Goal: Task Accomplishment & Management: Use online tool/utility

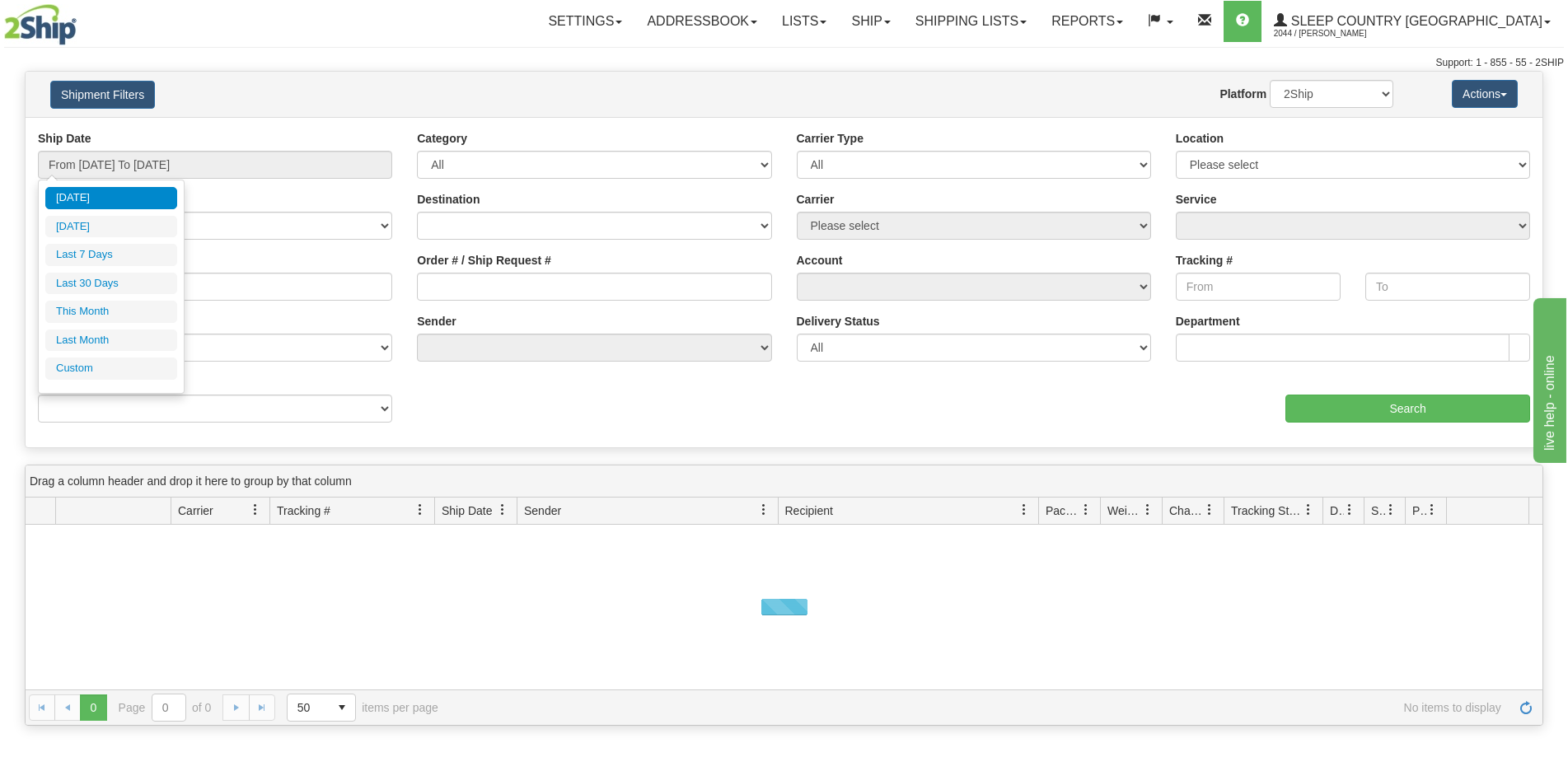
click at [104, 279] on li "Last 30 Days" at bounding box center [111, 283] width 132 height 23
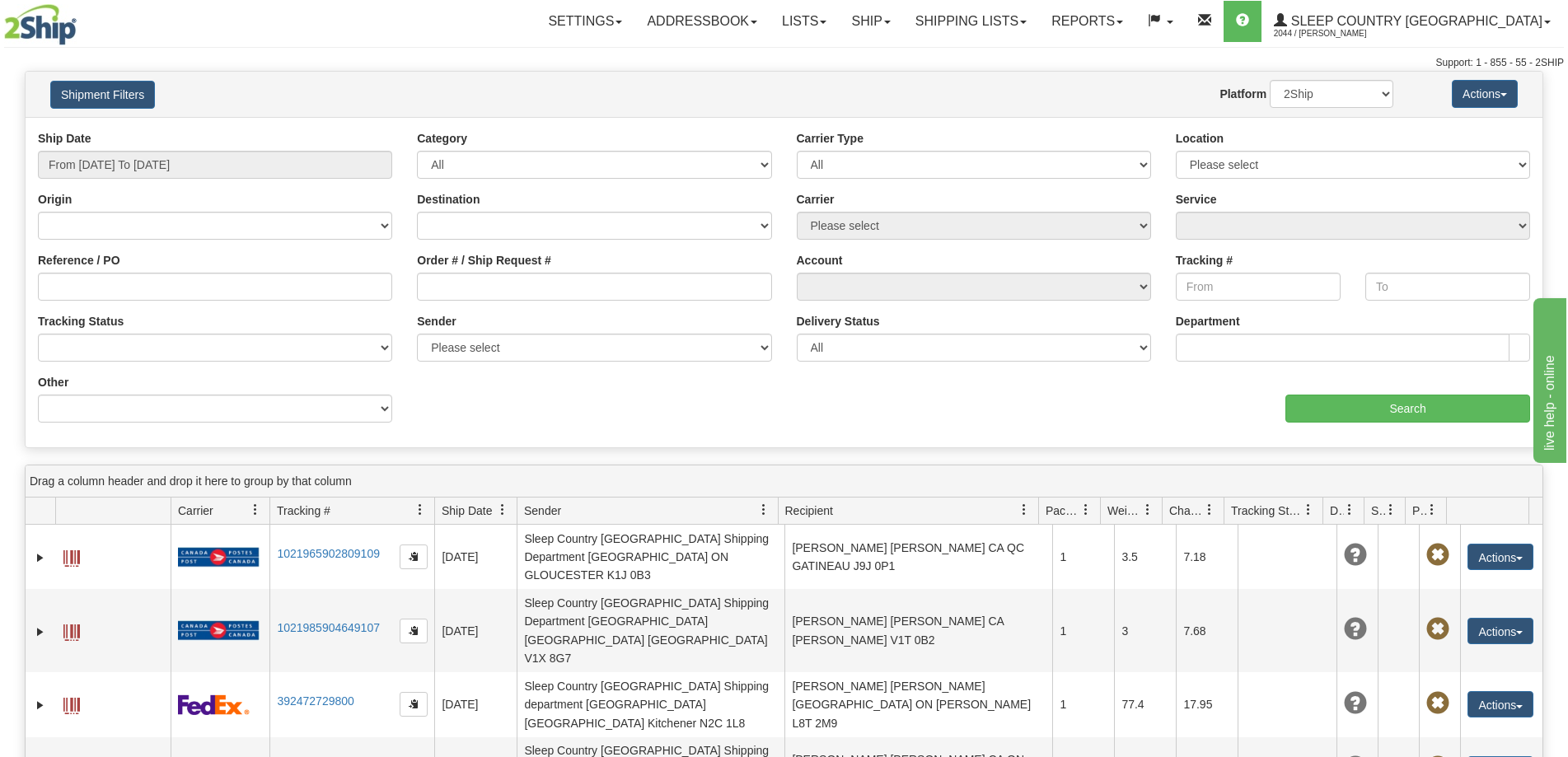
type input "From 07/27/2025 To 08/25/2025"
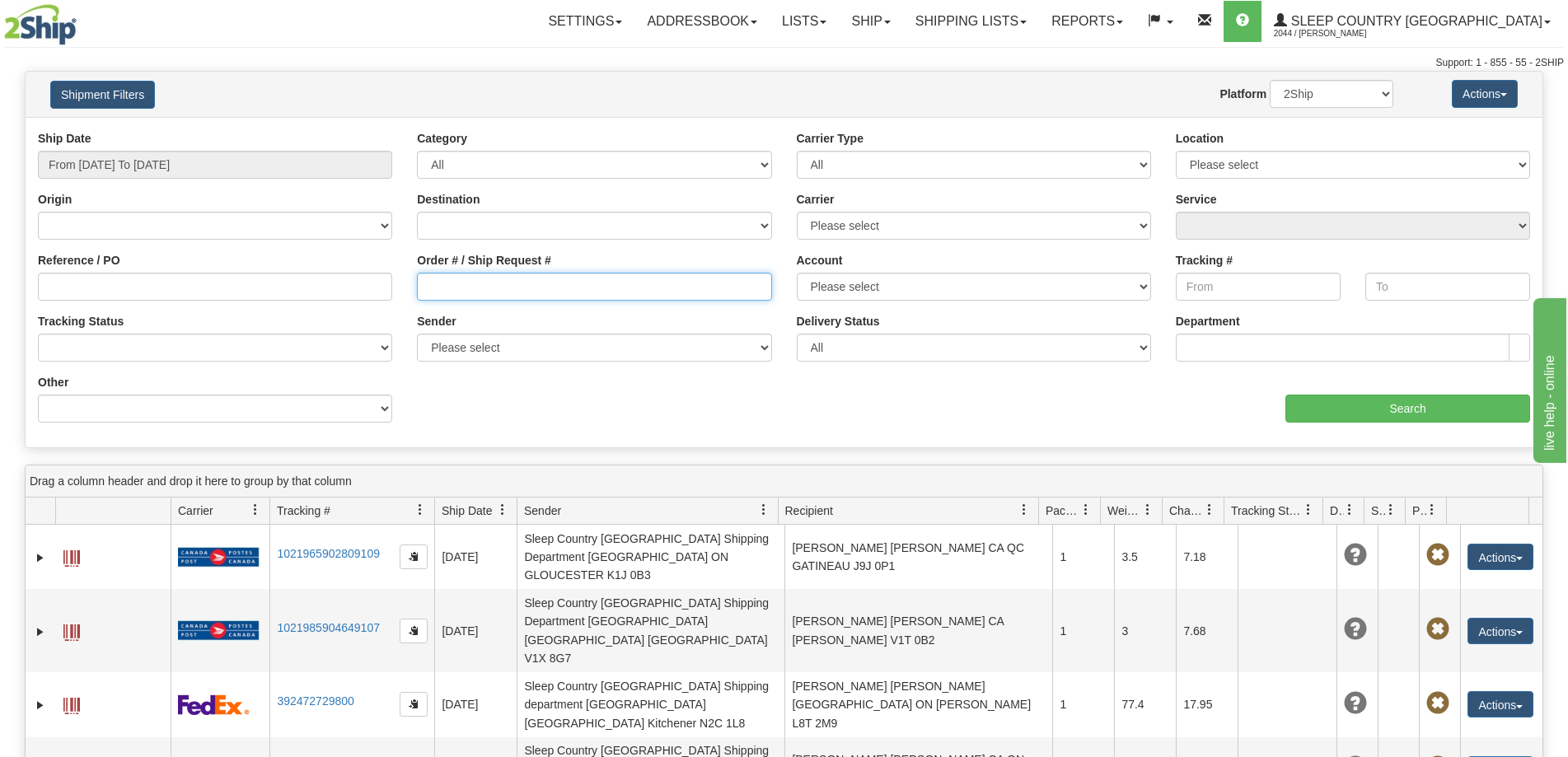
drag, startPoint x: 456, startPoint y: 274, endPoint x: 544, endPoint y: 300, distance: 91.8
click at [457, 275] on input "Order # / Ship Request #" at bounding box center [594, 287] width 354 height 28
paste input "9000I001976"
type input "9000I001976"
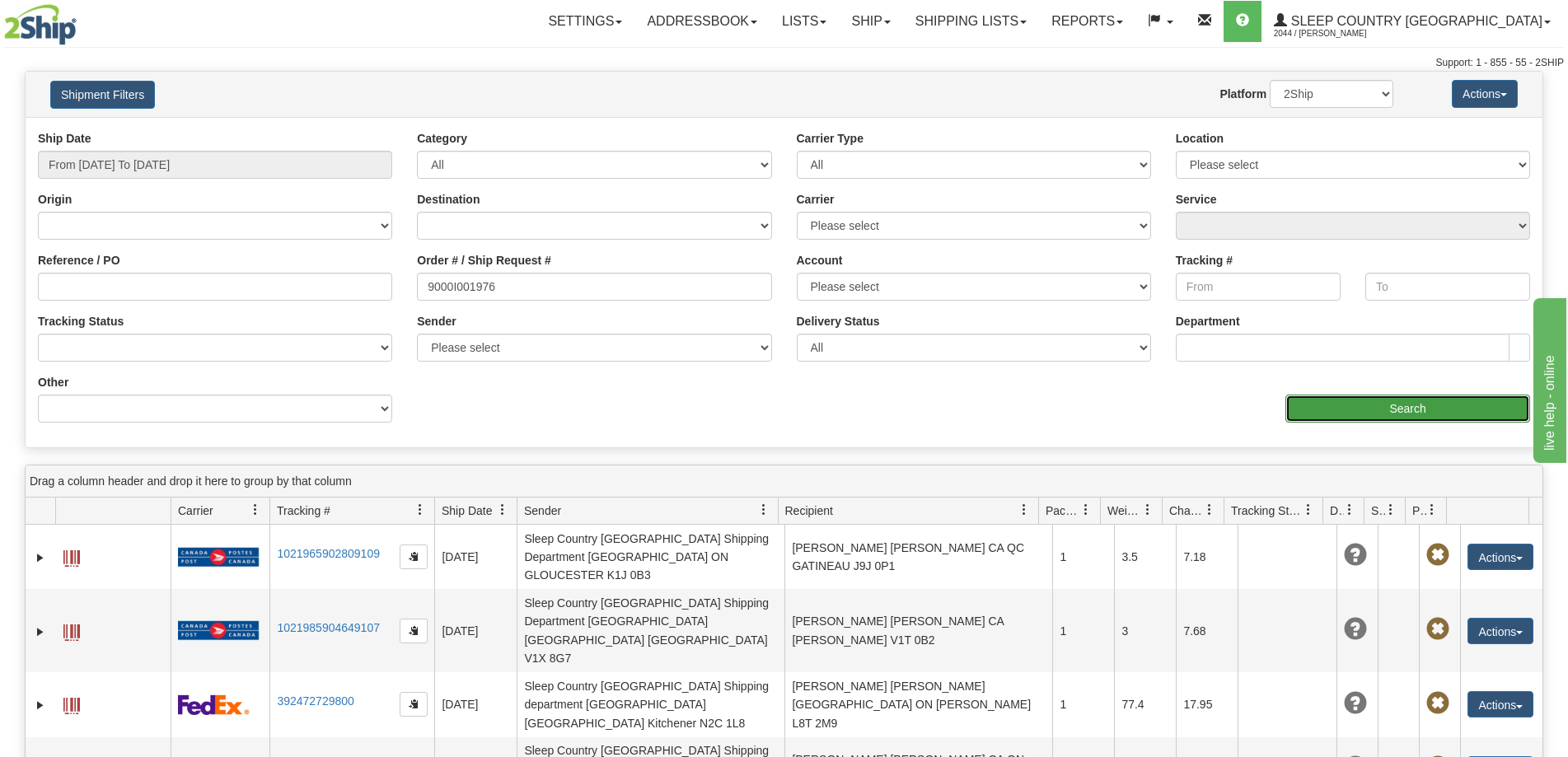
click at [1358, 409] on input "Search" at bounding box center [1407, 409] width 244 height 28
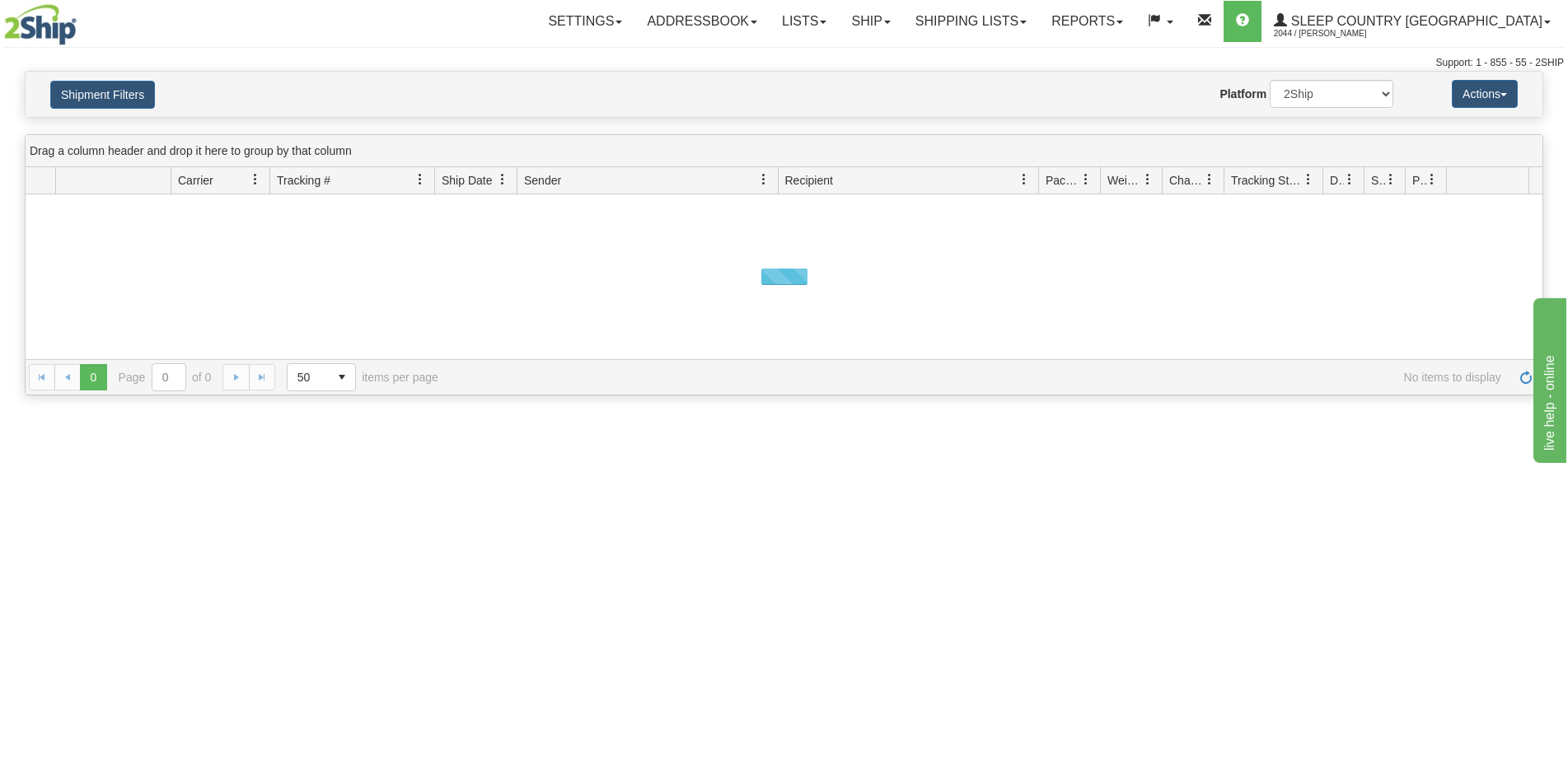
click at [125, 108] on div "Shipment Filters Website Agent Nothing selected Client User Platform 2Ship Impo…" at bounding box center [784, 94] width 1516 height 45
click at [138, 98] on button "Shipment Filters" at bounding box center [102, 95] width 104 height 28
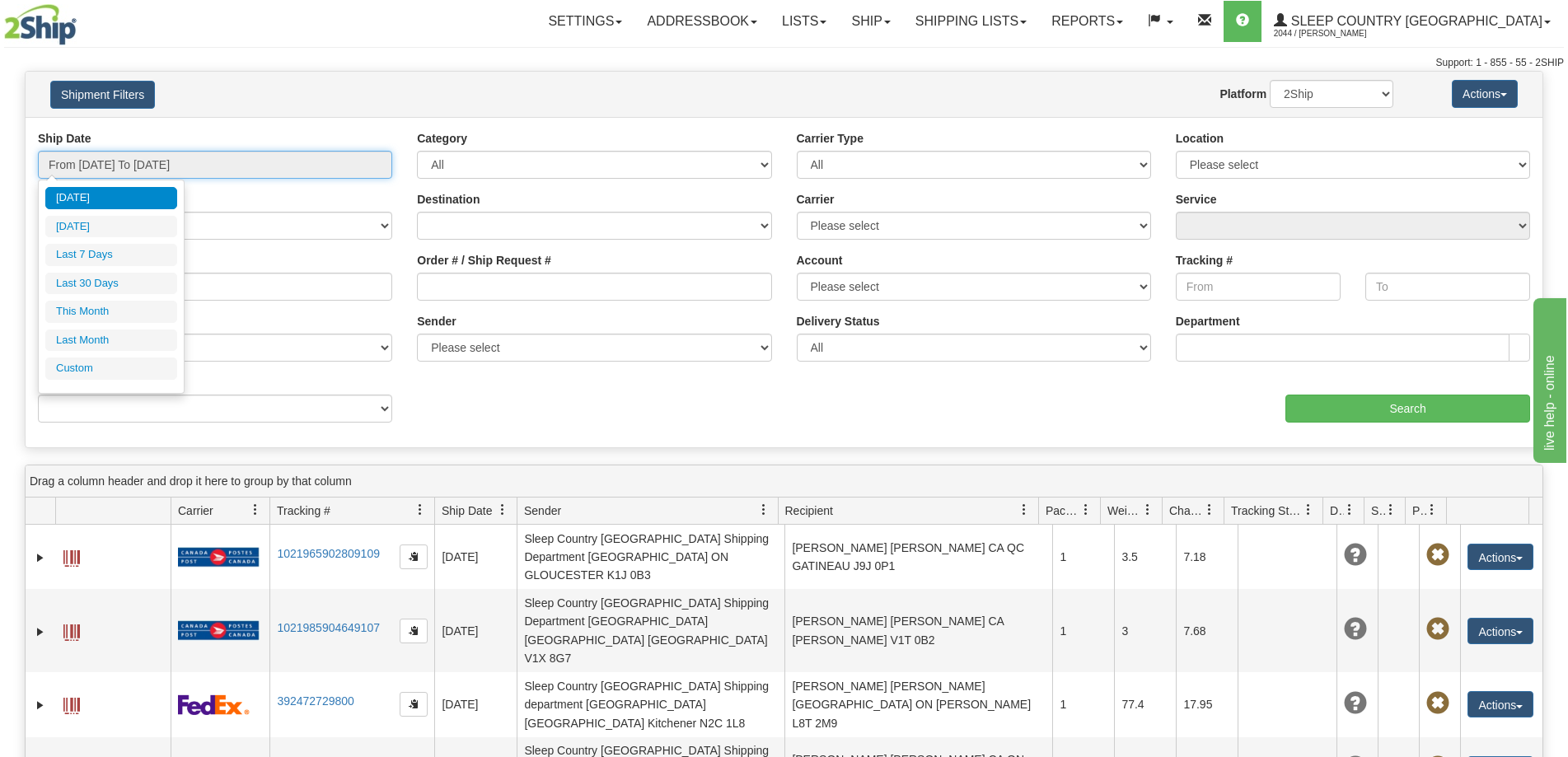
click at [123, 158] on input "From 08/24/2025 To 08/25/2025" at bounding box center [214, 165] width 354 height 28
click at [105, 278] on li "Last 30 Days" at bounding box center [111, 283] width 132 height 23
type input "From 07/27/2025 To 08/25/2025"
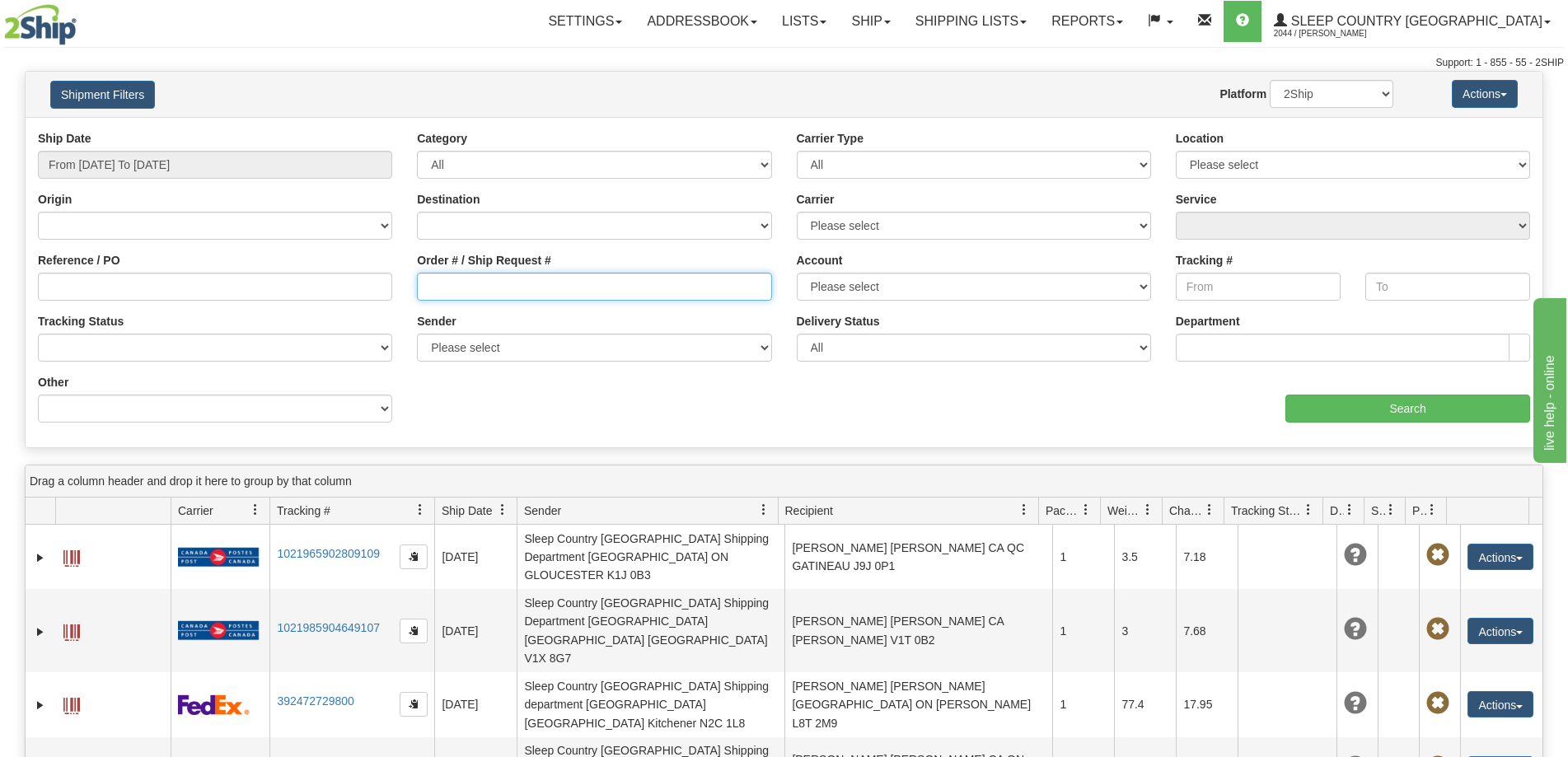
click at [613, 290] on input "Order # / Ship Request #" at bounding box center [594, 287] width 354 height 28
type input "1053287"
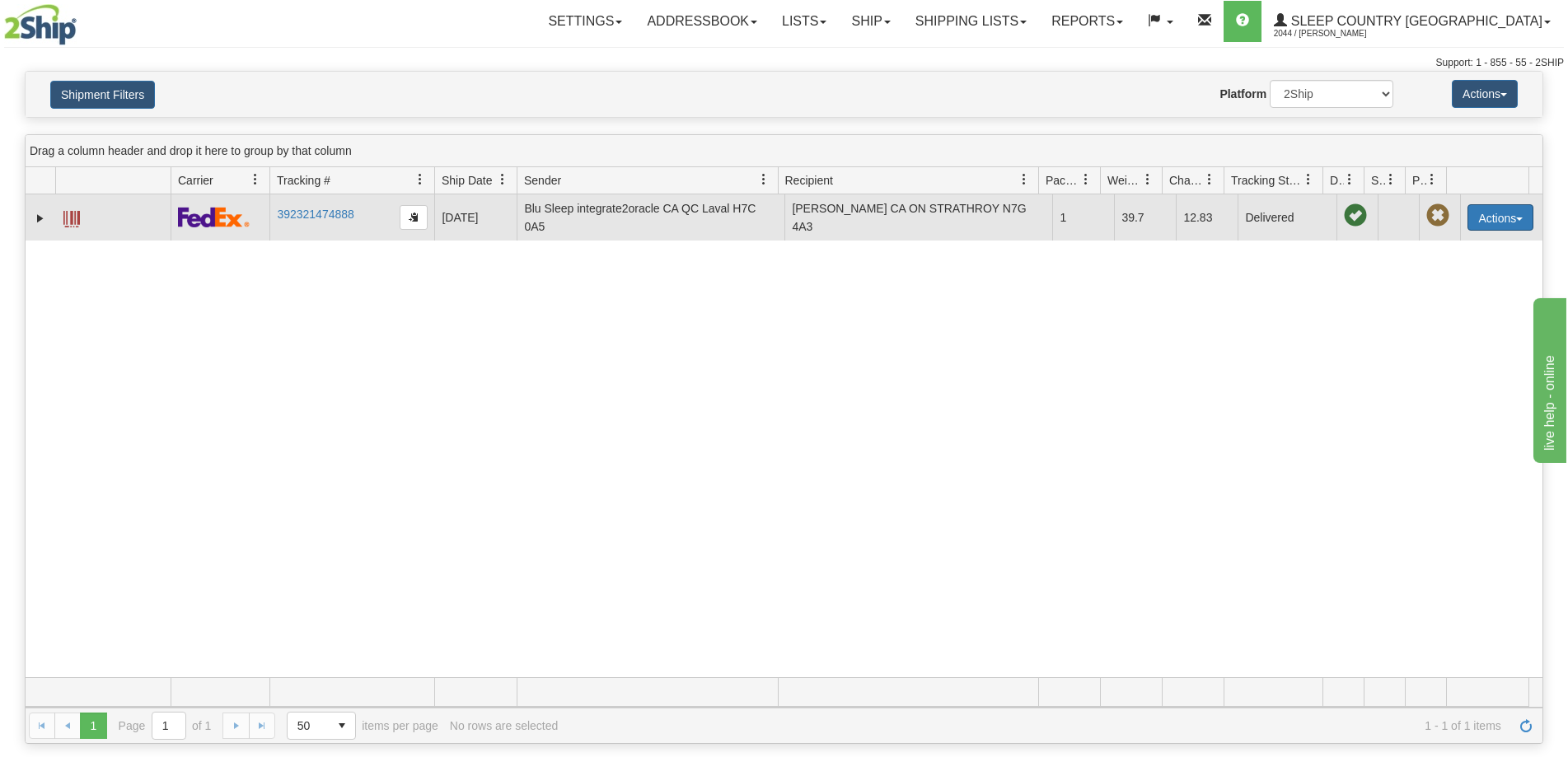
click at [1476, 218] on button "Actions" at bounding box center [1500, 218] width 66 height 27
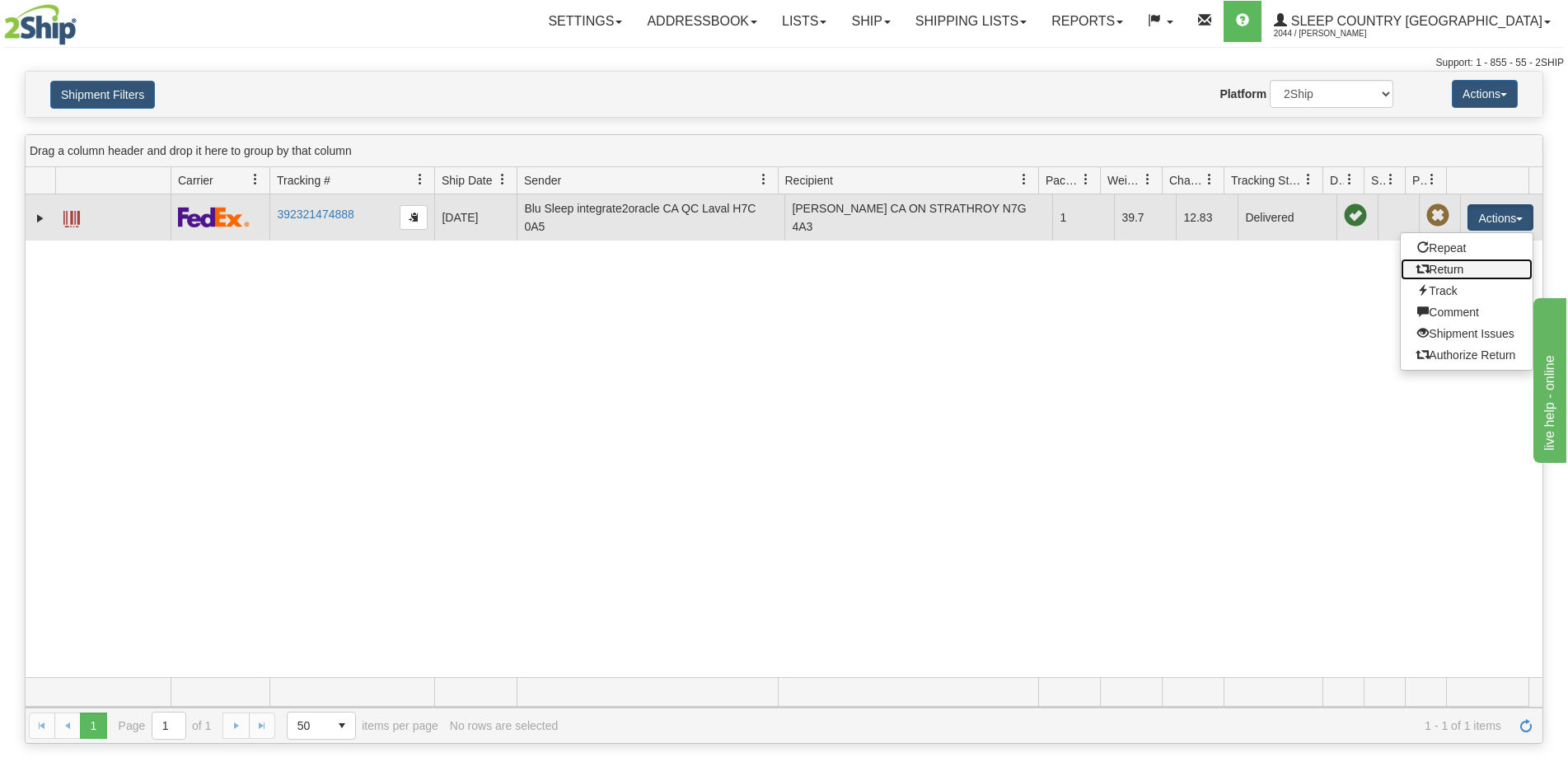
click at [1455, 274] on link "Return" at bounding box center [1466, 269] width 132 height 22
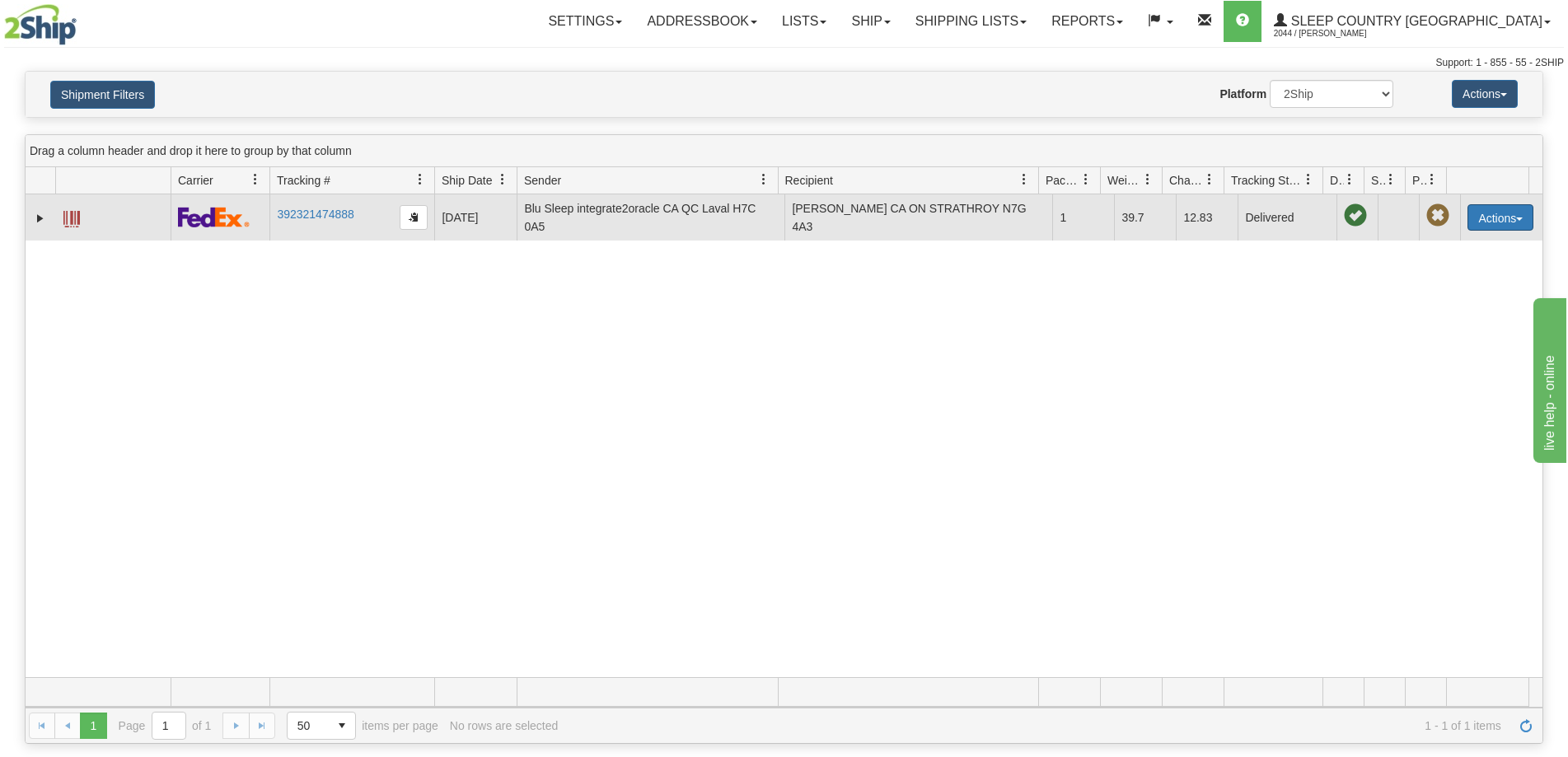
click at [1479, 213] on button "Actions" at bounding box center [1500, 218] width 66 height 27
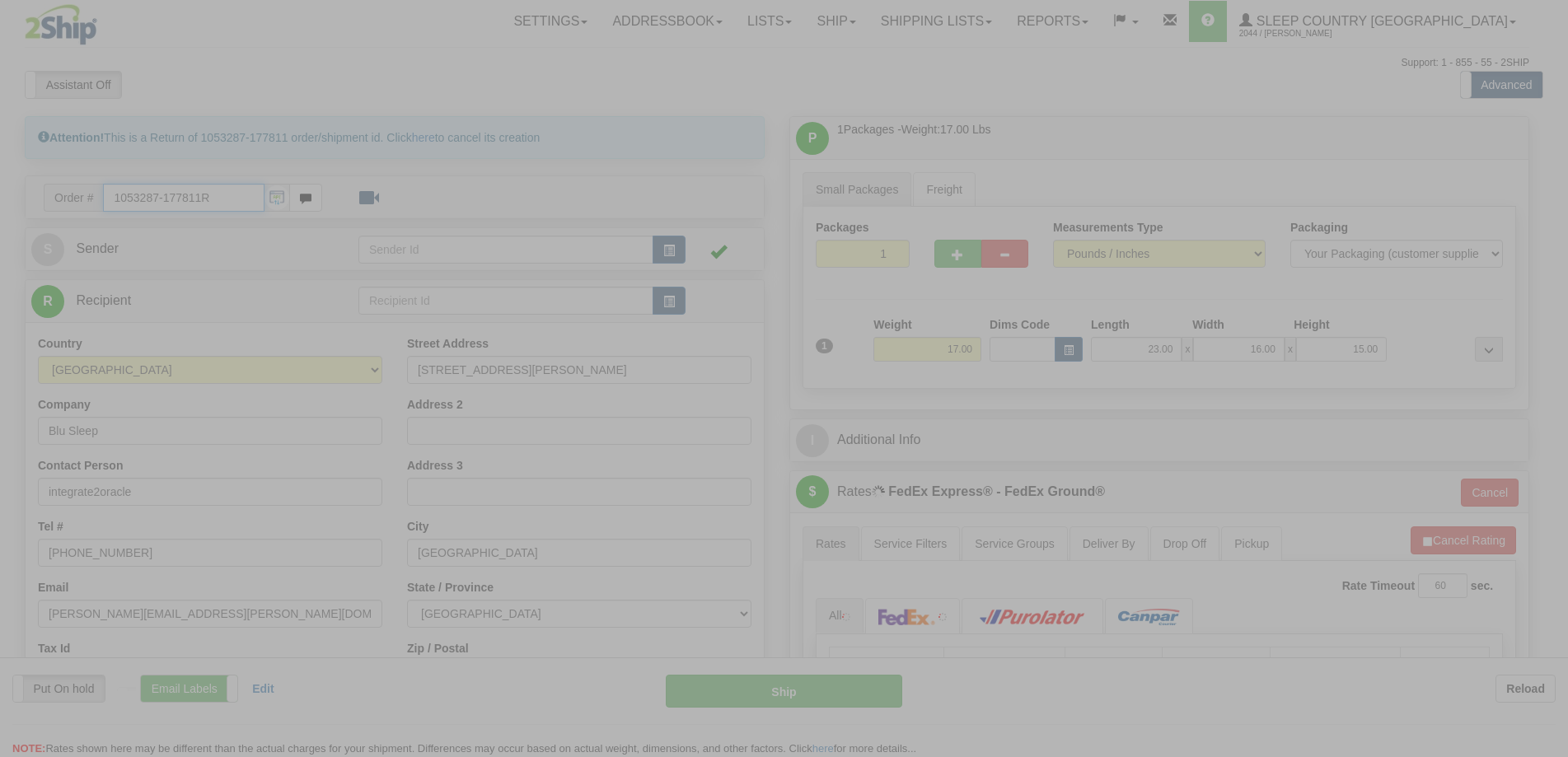
type input "92"
type input "10:26"
type input "16:00"
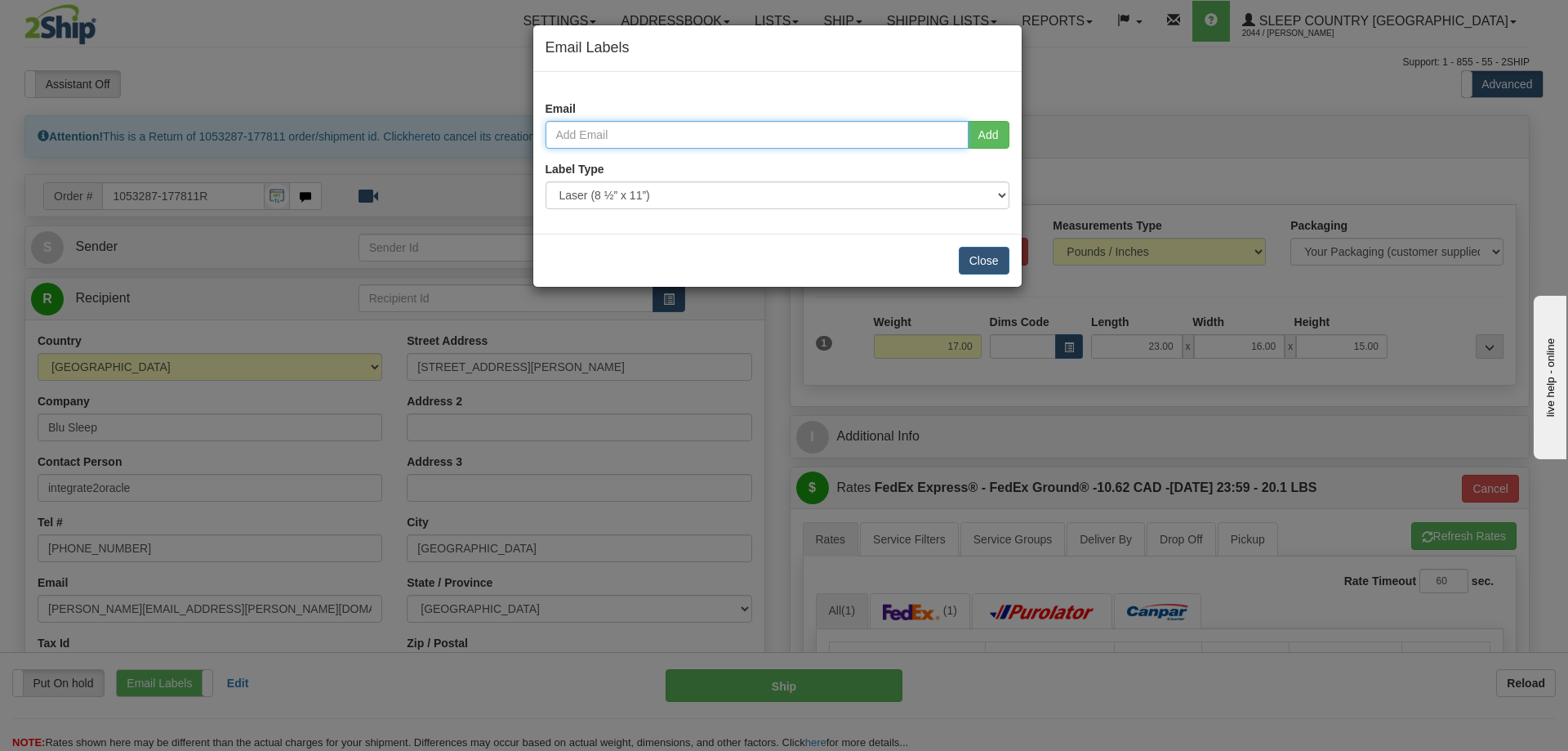
click at [642, 141] on input "email" at bounding box center [757, 135] width 423 height 28
type input "[EMAIL_ADDRESS][DOMAIN_NAME]"
click at [986, 130] on button "Add" at bounding box center [989, 135] width 41 height 28
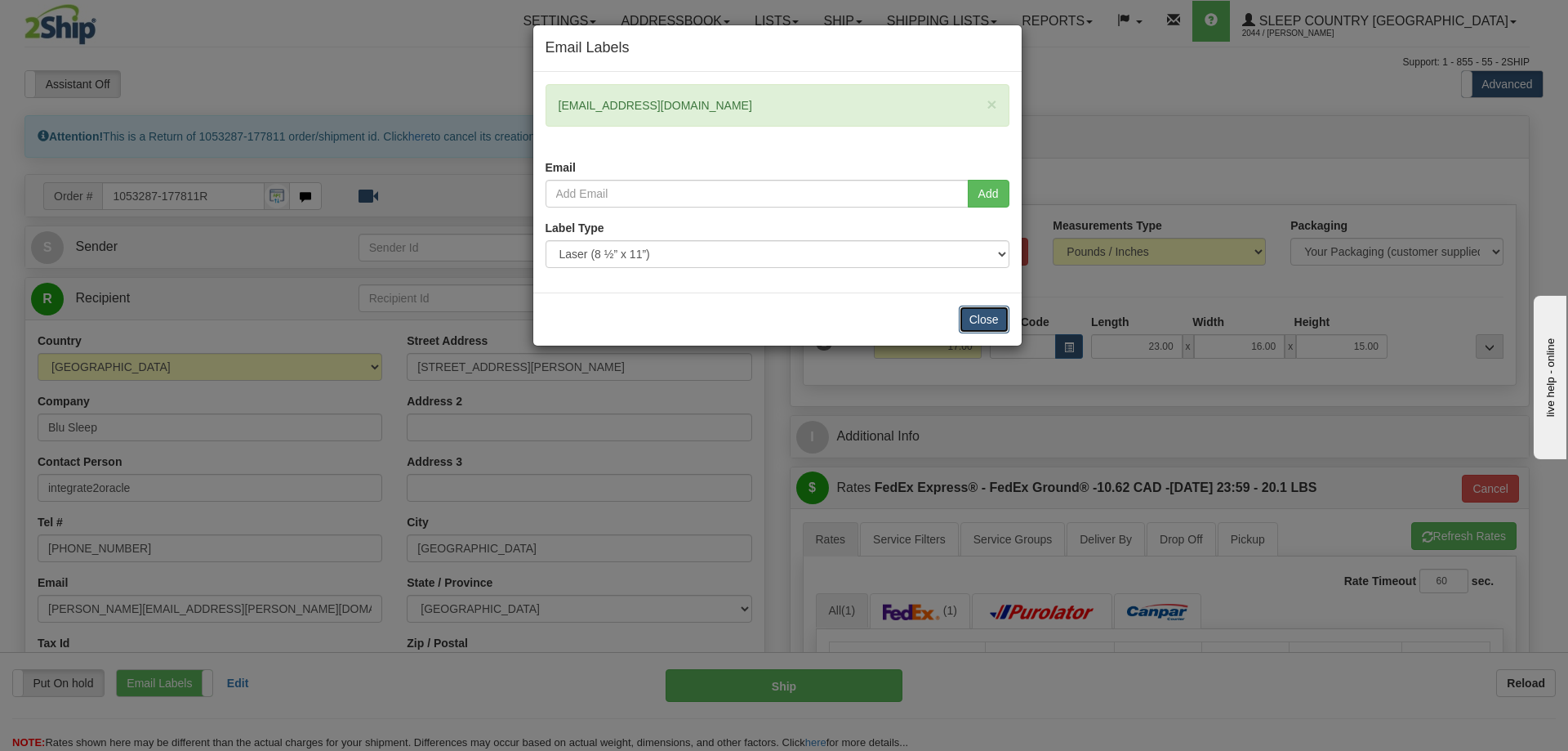
click at [979, 316] on button "Close" at bounding box center [984, 320] width 50 height 28
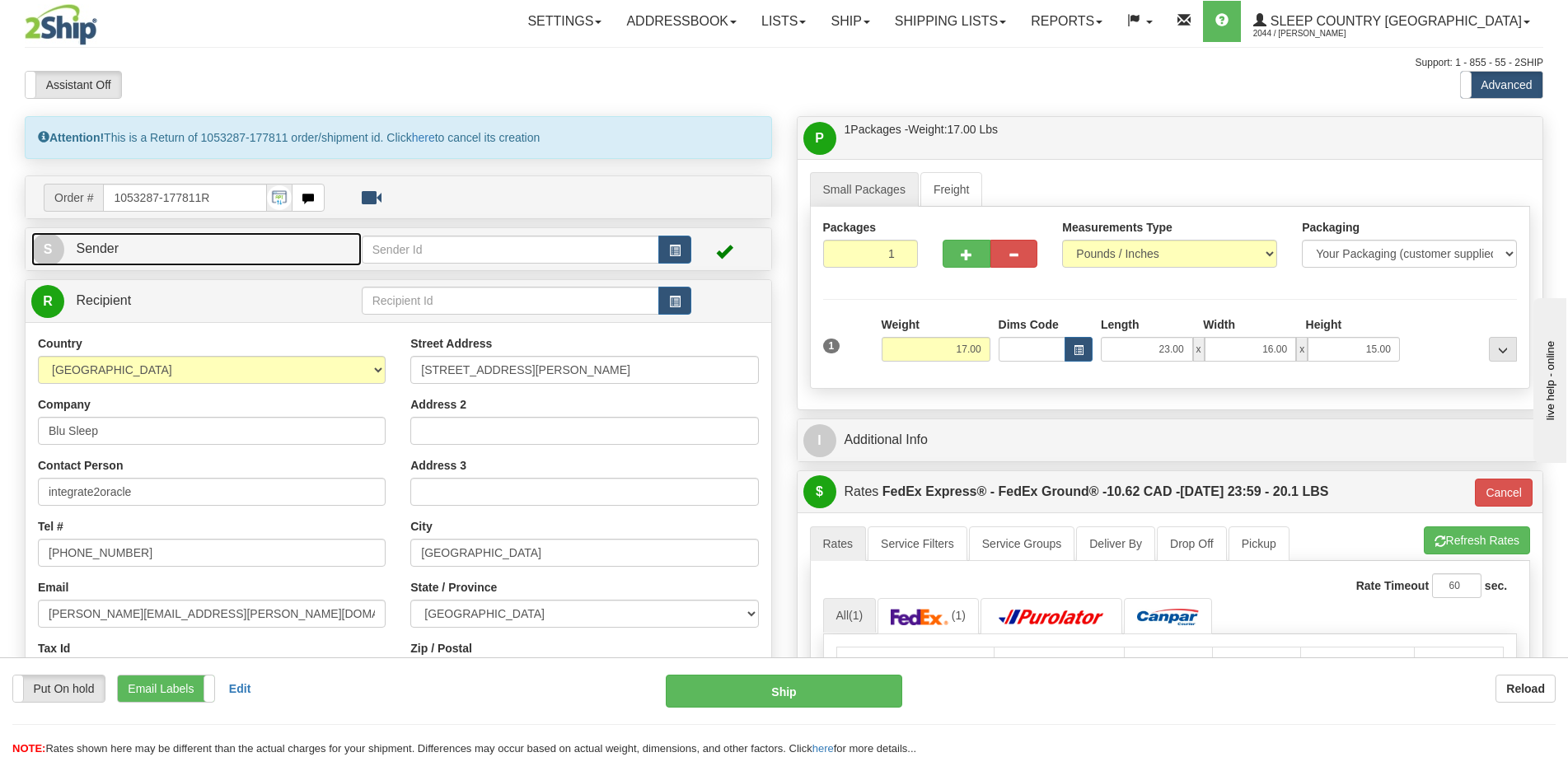
click at [253, 236] on link "S Sender" at bounding box center [197, 249] width 330 height 34
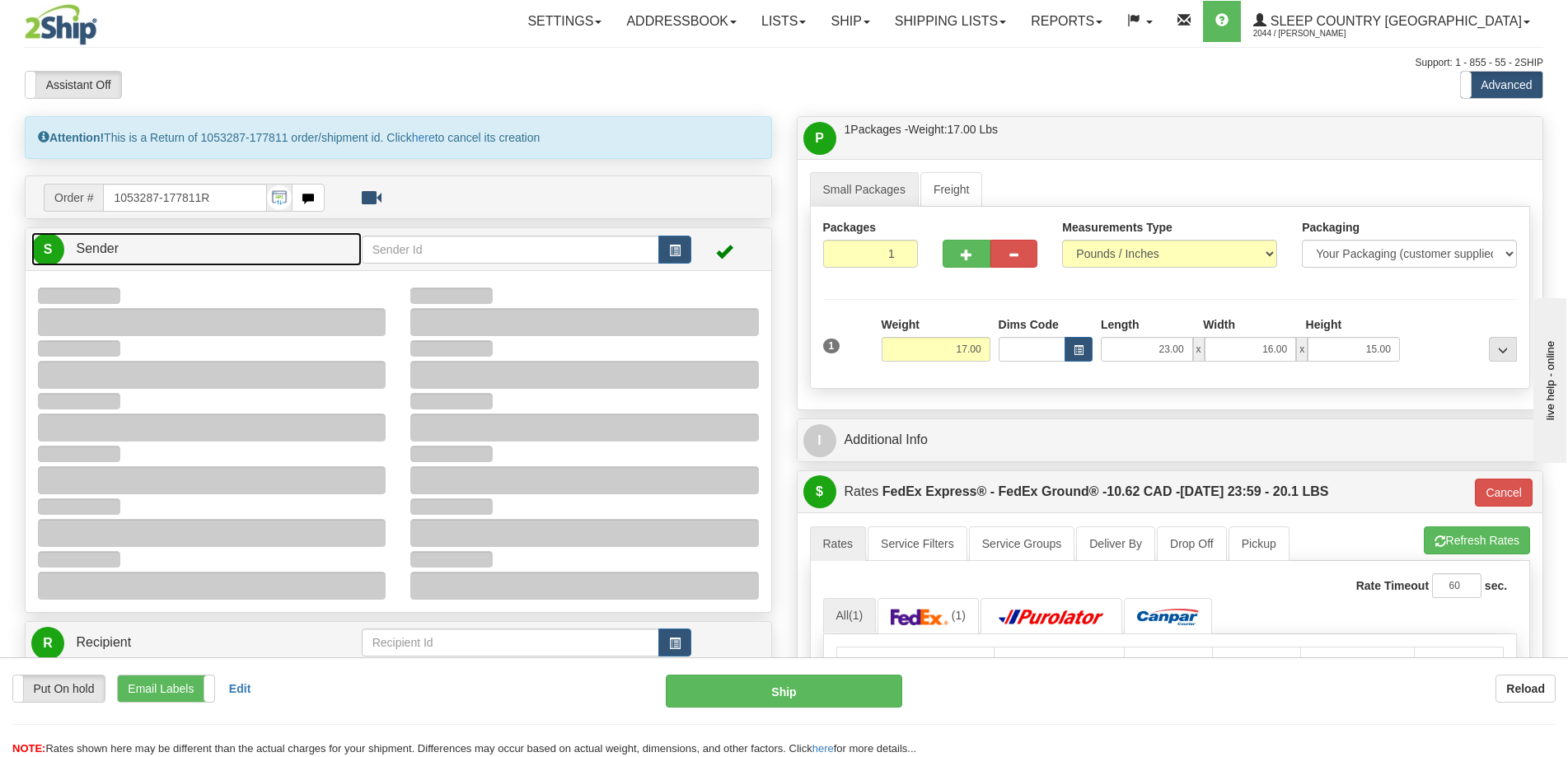
type input "09:29"
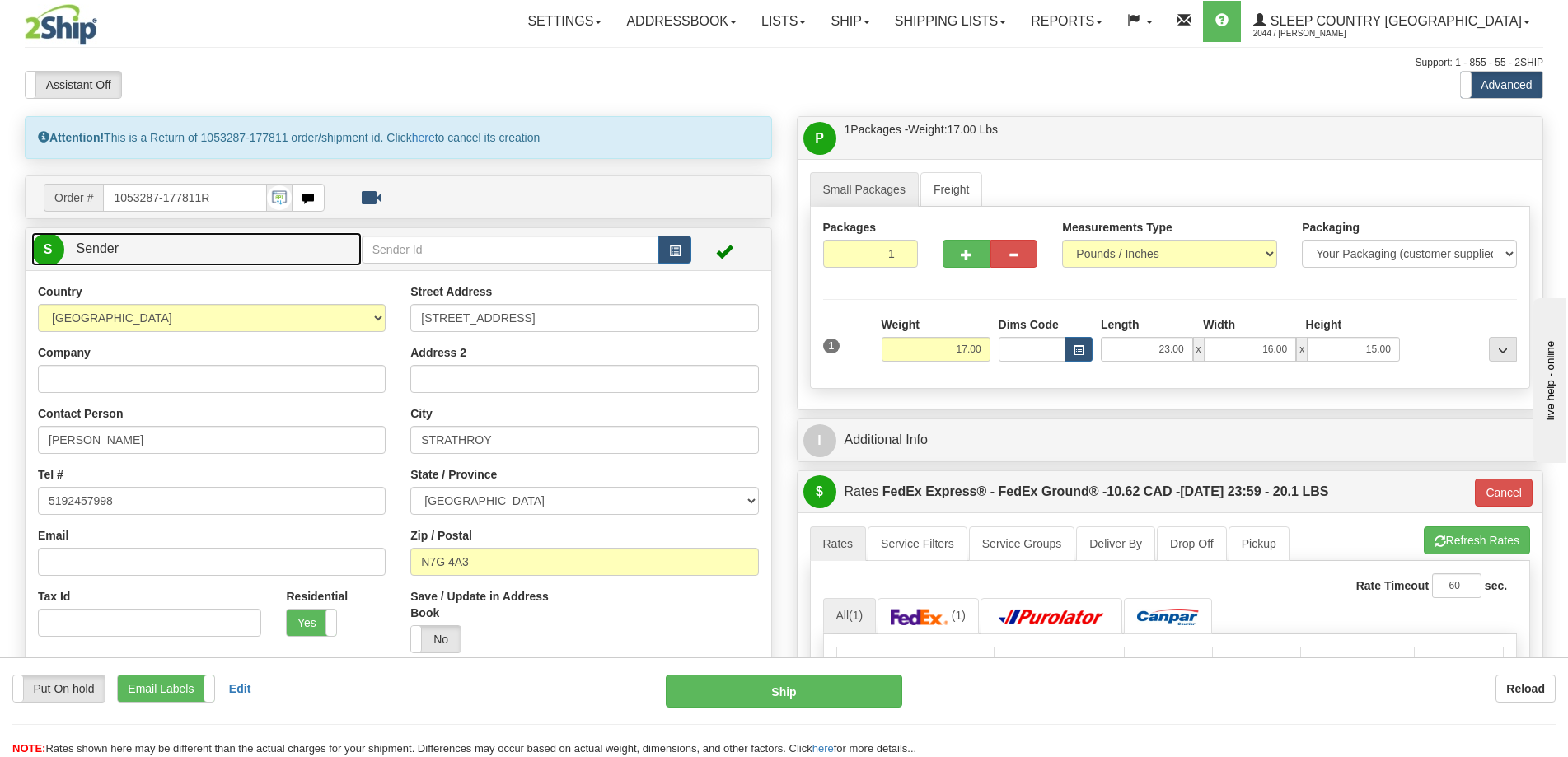
click at [258, 235] on link "S Sender" at bounding box center [197, 249] width 330 height 34
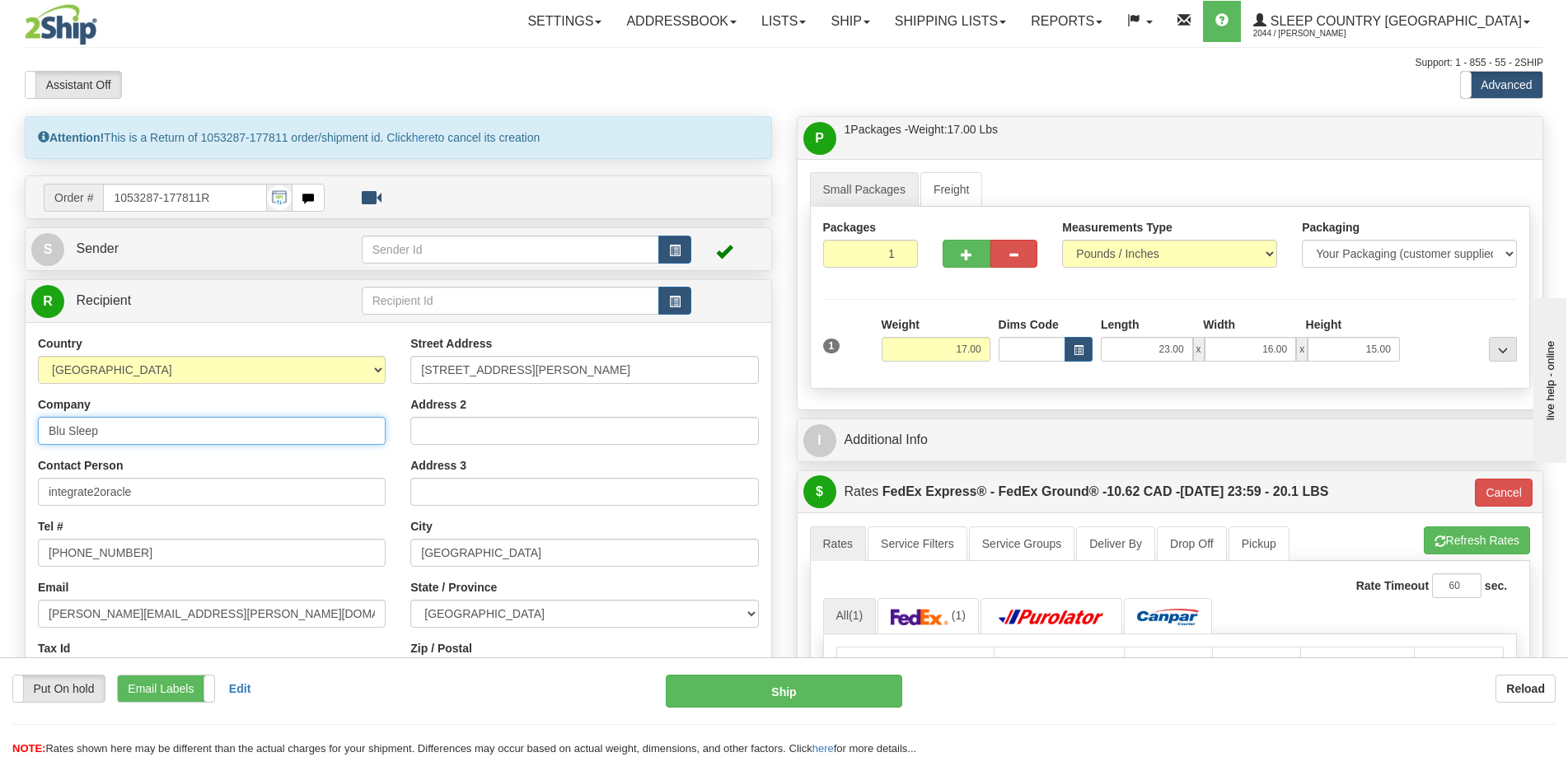
drag, startPoint x: 137, startPoint y: 428, endPoint x: 0, endPoint y: 428, distance: 137.0
click at [0, 428] on div "Toggle navigation Settings Shipping Preferences Fields Preferences New" at bounding box center [784, 653] width 1568 height 1306
type input "Sleep Country [GEOGRAPHIC_DATA]"
drag, startPoint x: 173, startPoint y: 489, endPoint x: 0, endPoint y: 471, distance: 173.9
click at [0, 471] on div "Toggle navigation Settings Shipping Preferences Fields Preferences New" at bounding box center [784, 653] width 1568 height 1306
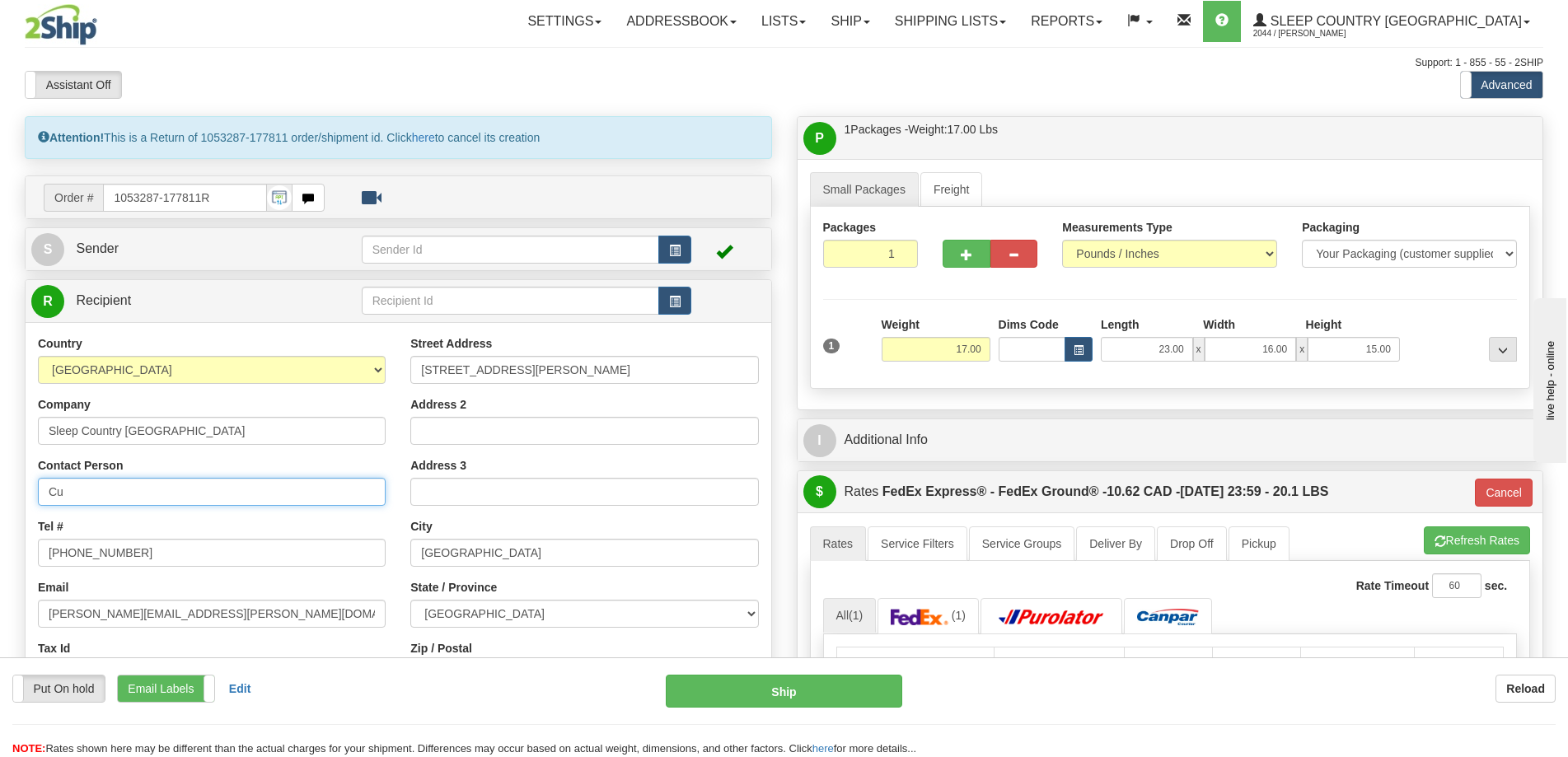
type input "C"
type input "Shipping department"
drag, startPoint x: 164, startPoint y: 550, endPoint x: 0, endPoint y: 551, distance: 164.0
click at [0, 551] on div "Toggle navigation Settings Shipping Preferences Fields Preferences New" at bounding box center [784, 653] width 1568 height 1306
type input "[PHONE_NUMBER]"
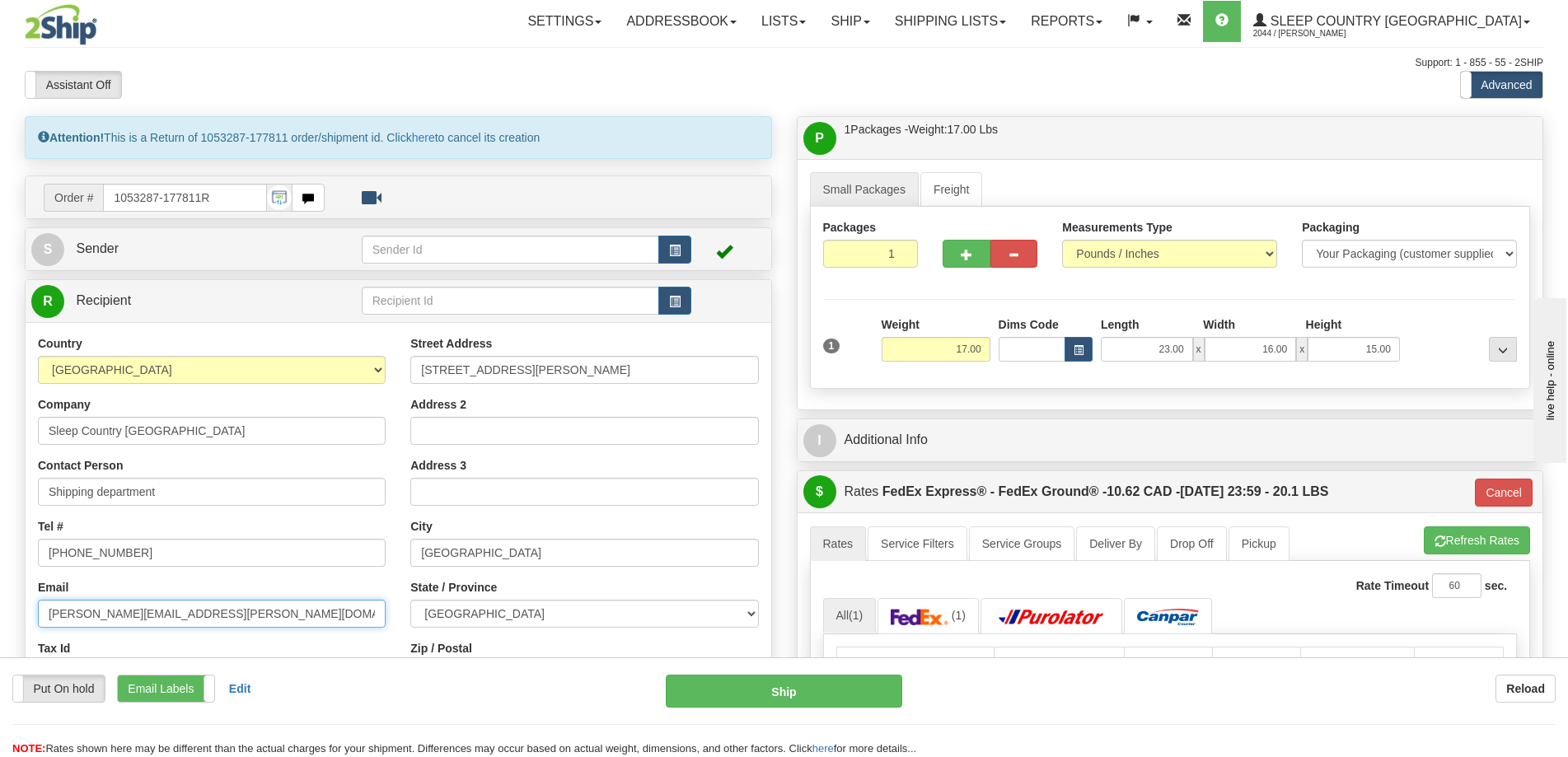
drag, startPoint x: 269, startPoint y: 615, endPoint x: 22, endPoint y: 615, distance: 247.0
click at [22, 615] on div "Attention! This is a Return of 1053287-177811 order/shipment id. Click here to …" at bounding box center [398, 509] width 772 height 787
type input "[EMAIL_ADDRESS][DOMAIN_NAME]"
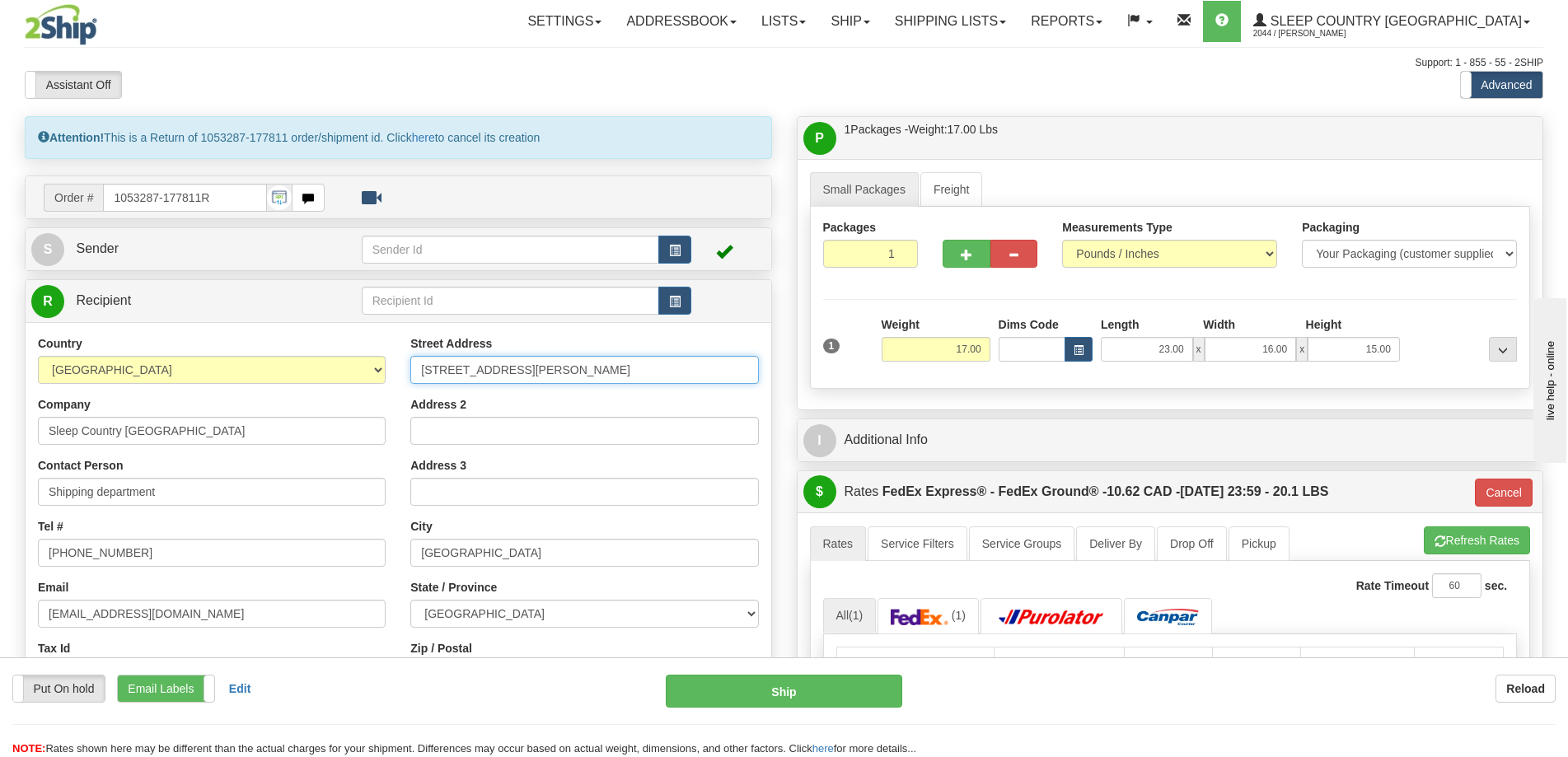
paste input "[STREET_ADDRESS]"
drag, startPoint x: 220, startPoint y: 369, endPoint x: 358, endPoint y: 392, distance: 139.9
click at [216, 369] on div "Country [GEOGRAPHIC_DATA] [GEOGRAPHIC_DATA] [GEOGRAPHIC_DATA] [GEOGRAPHIC_DATA]…" at bounding box center [398, 557] width 745 height 444
type input "[STREET_ADDRESS]"
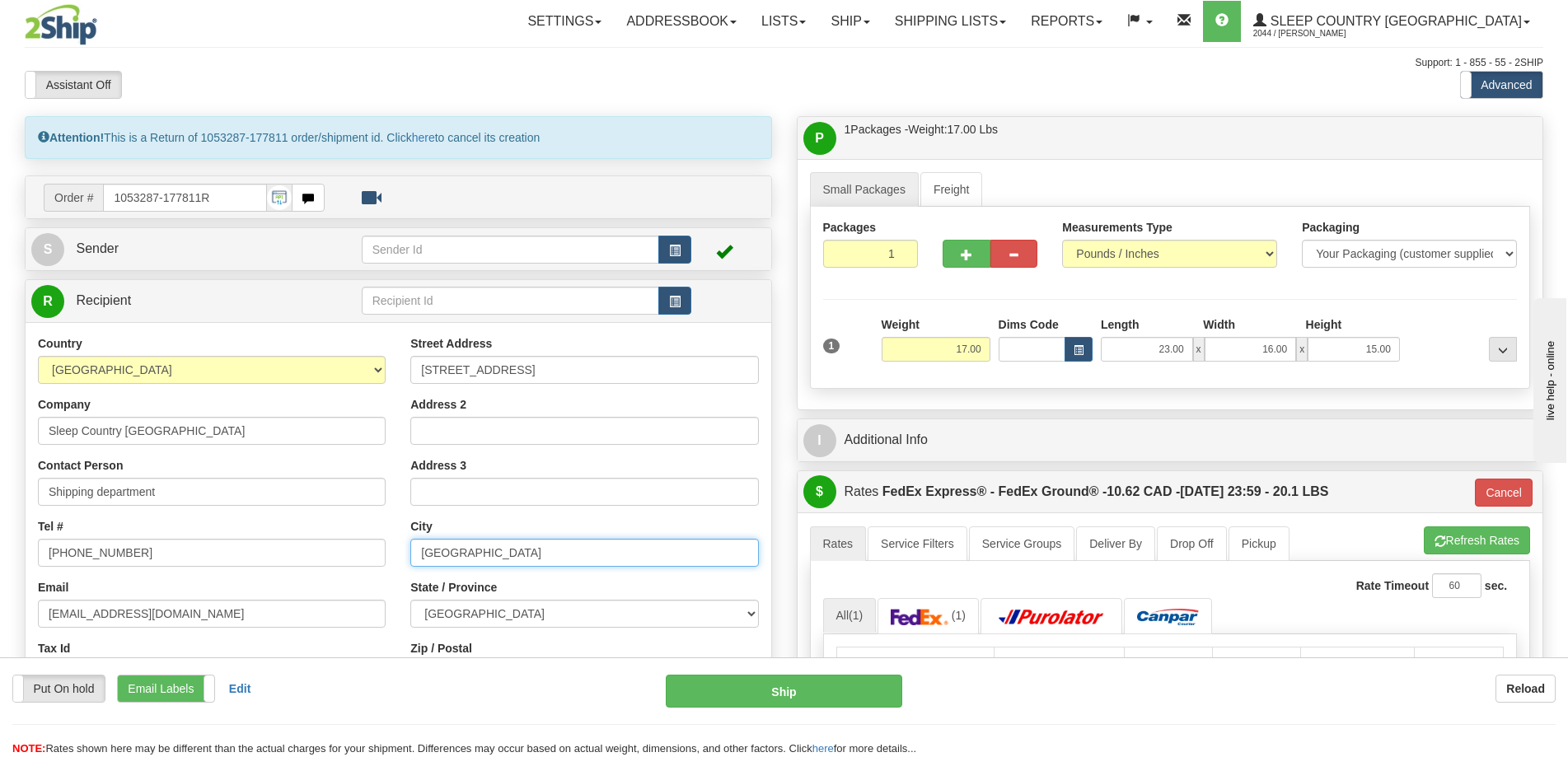
click at [476, 559] on input "[GEOGRAPHIC_DATA]" at bounding box center [584, 553] width 348 height 28
drag, startPoint x: 458, startPoint y: 557, endPoint x: 337, endPoint y: 543, distance: 121.8
click at [337, 543] on div "Country [GEOGRAPHIC_DATA] [GEOGRAPHIC_DATA] [GEOGRAPHIC_DATA] [GEOGRAPHIC_DATA]…" at bounding box center [398, 557] width 745 height 444
type input "[GEOGRAPHIC_DATA]"
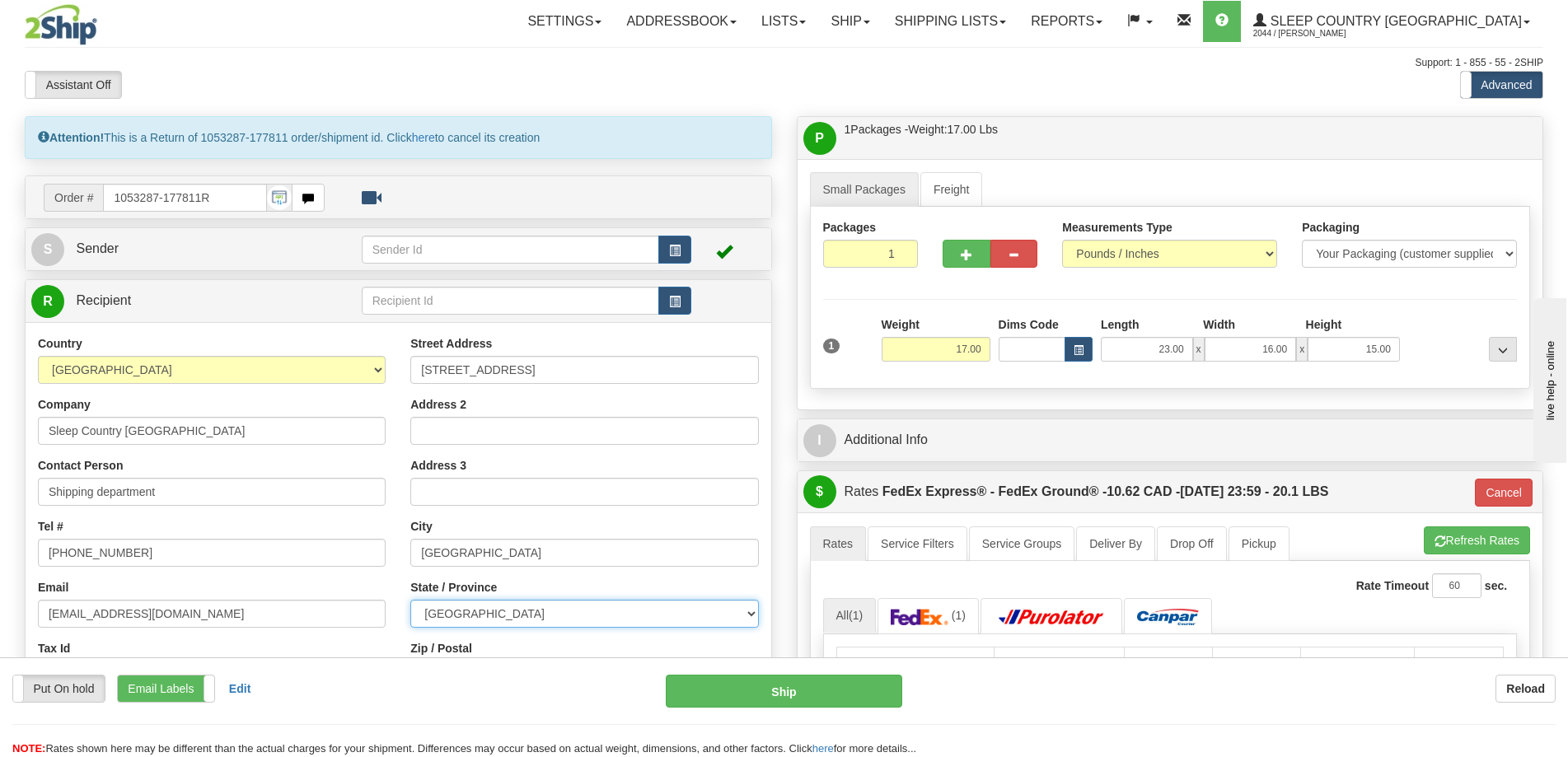
click at [523, 619] on select "[GEOGRAPHIC_DATA] [GEOGRAPHIC_DATA] [GEOGRAPHIC_DATA] [GEOGRAPHIC_DATA] [GEOGRA…" at bounding box center [584, 614] width 348 height 28
select select "ON"
click at [410, 599] on select "[GEOGRAPHIC_DATA] [GEOGRAPHIC_DATA] [GEOGRAPHIC_DATA] [GEOGRAPHIC_DATA] [GEOGRA…" at bounding box center [584, 614] width 348 height 28
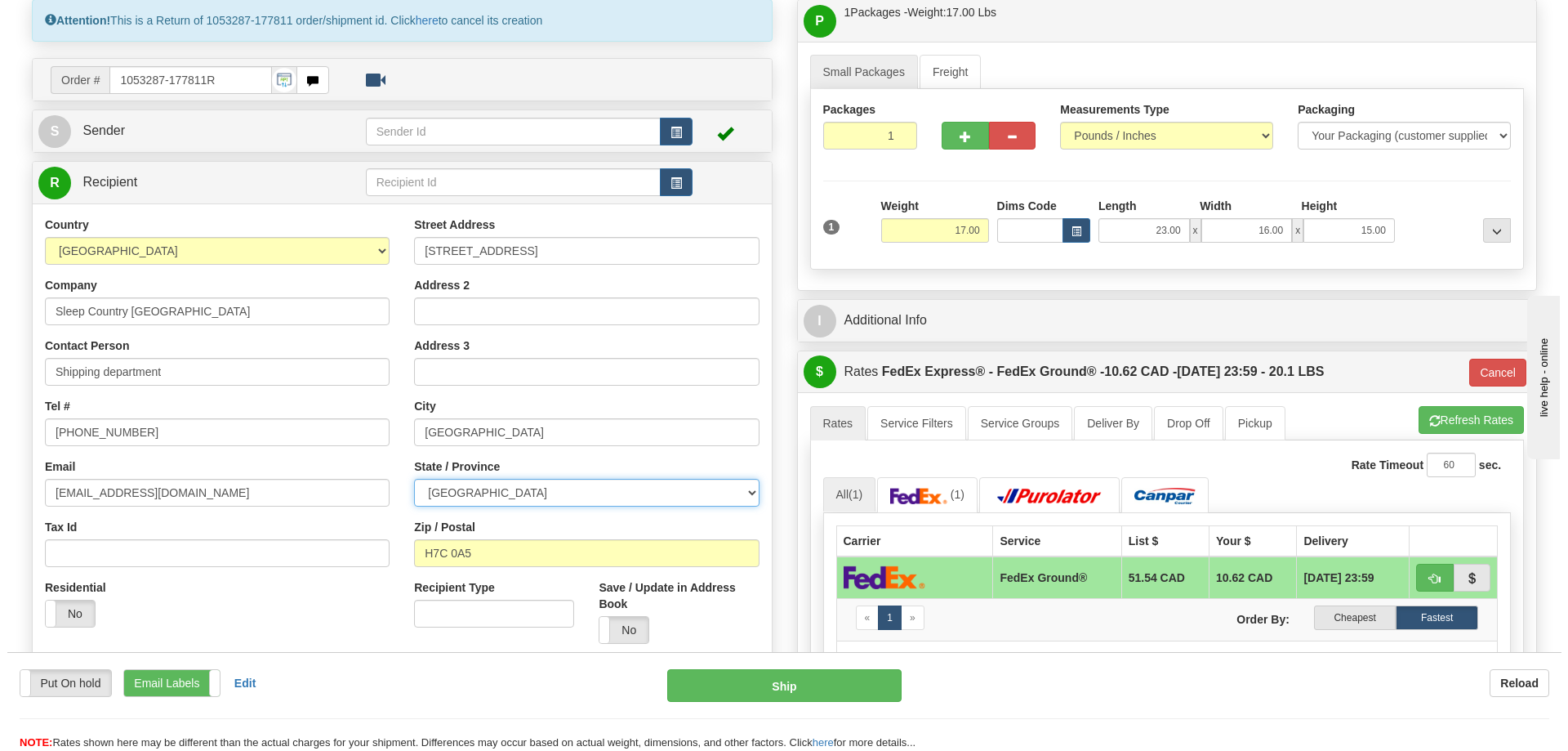
scroll to position [327, 0]
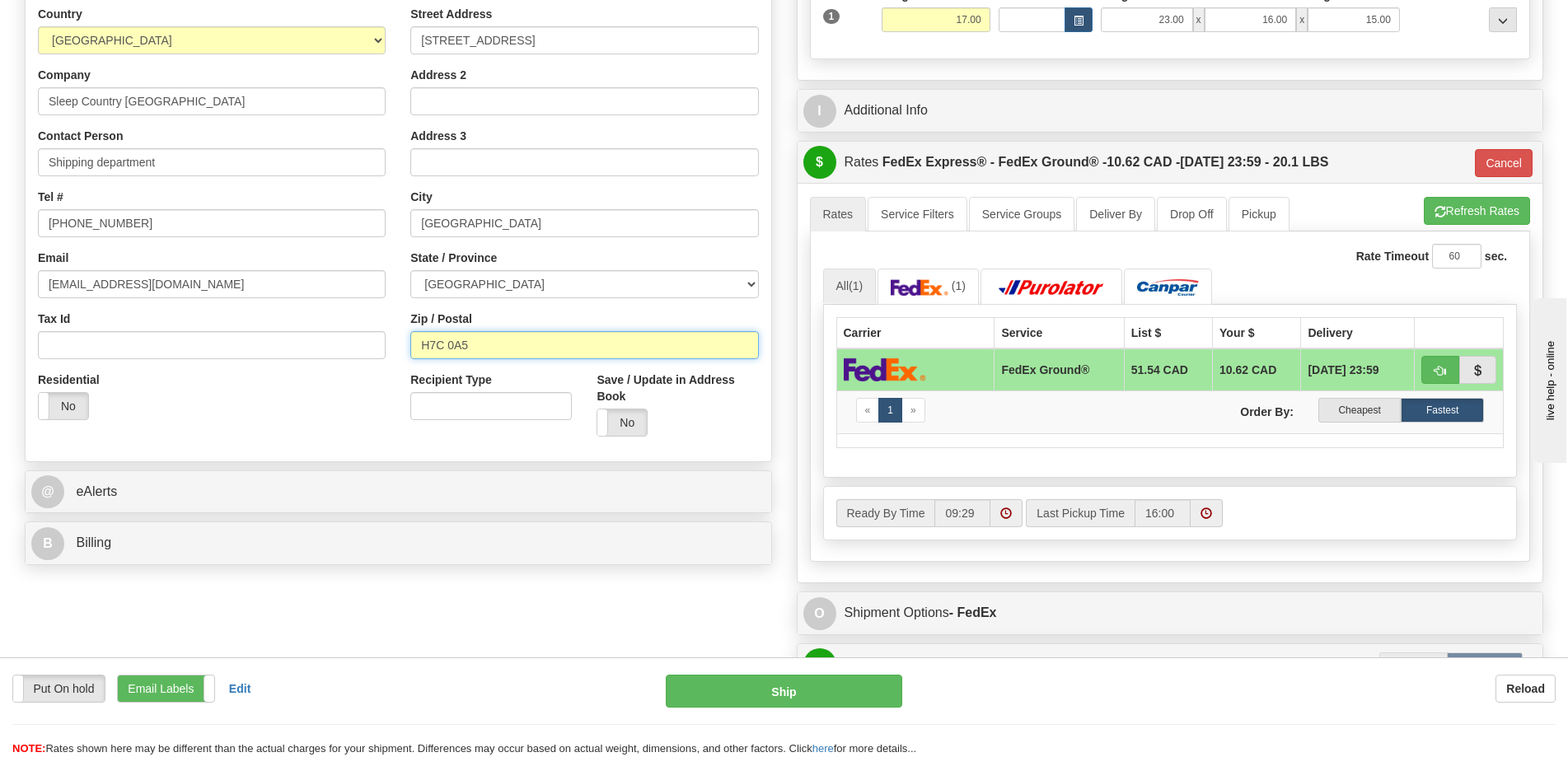
drag, startPoint x: 453, startPoint y: 338, endPoint x: 343, endPoint y: 344, distance: 110.2
click at [343, 344] on div "Country [GEOGRAPHIC_DATA] [GEOGRAPHIC_DATA] [GEOGRAPHIC_DATA] [GEOGRAPHIC_DATA]…" at bounding box center [398, 228] width 745 height 444
type input "K8N 4Z6"
click at [771, 696] on button "Ship" at bounding box center [784, 691] width 237 height 33
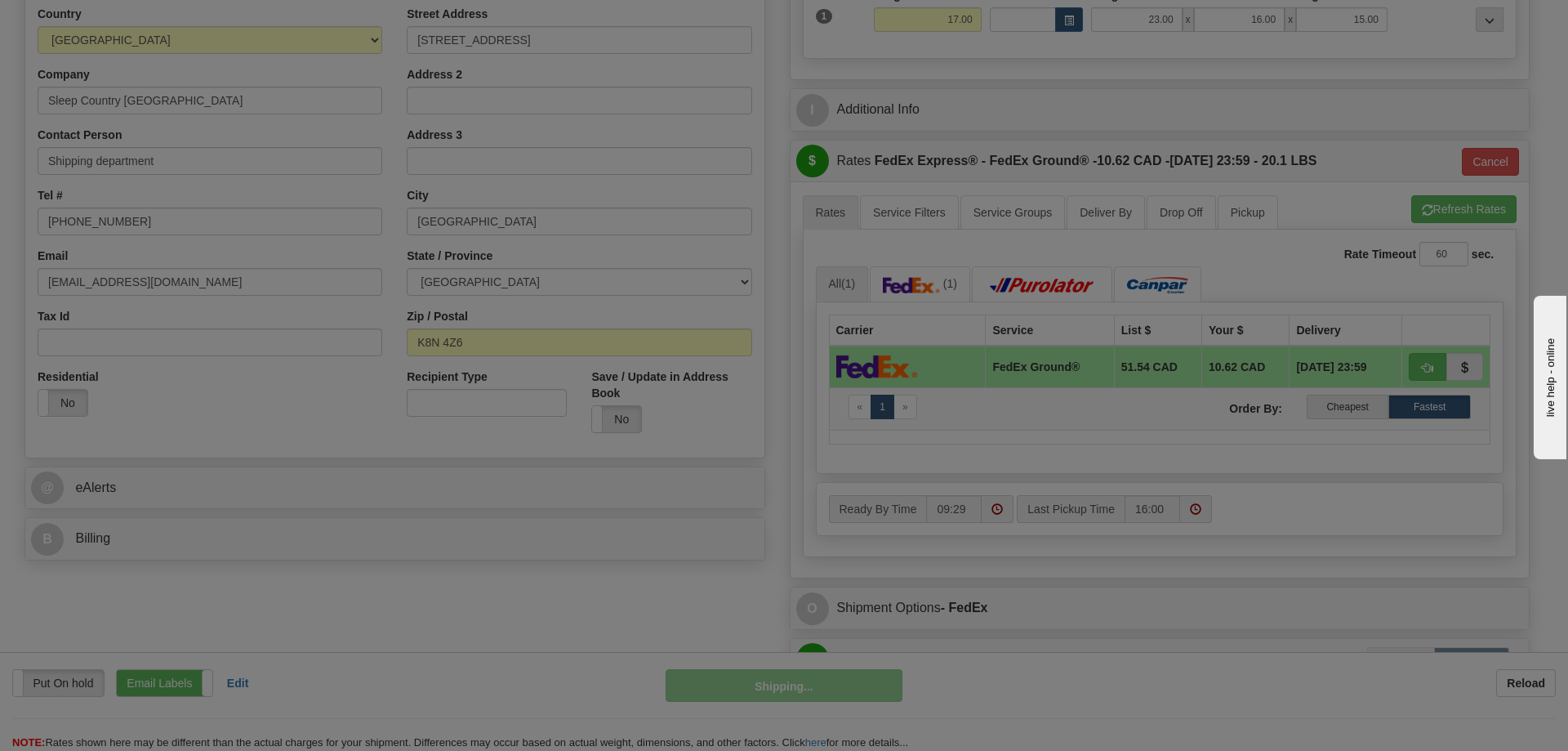
type input "92"
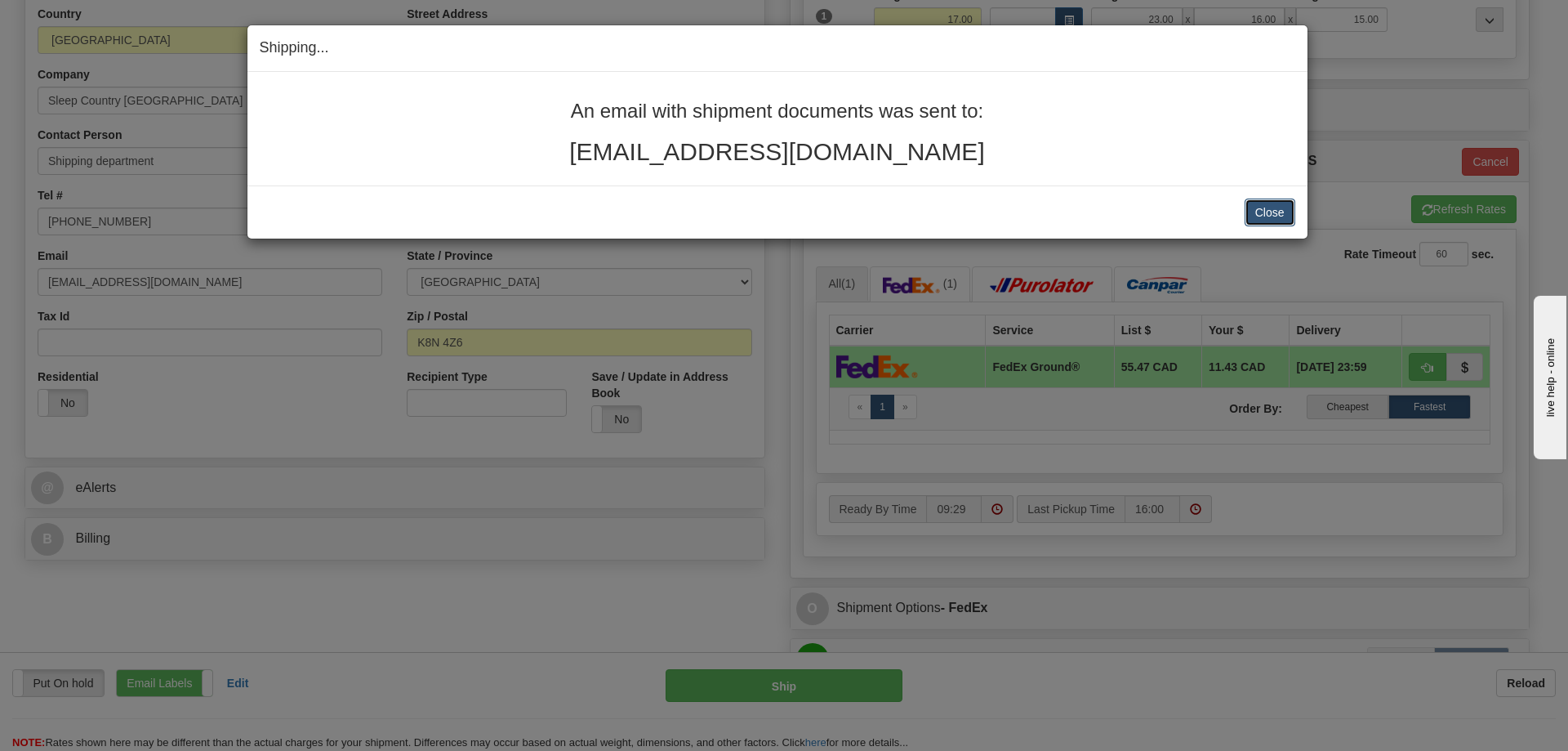
click at [1265, 210] on button "Close" at bounding box center [1270, 213] width 50 height 28
